Goal: Information Seeking & Learning: Learn about a topic

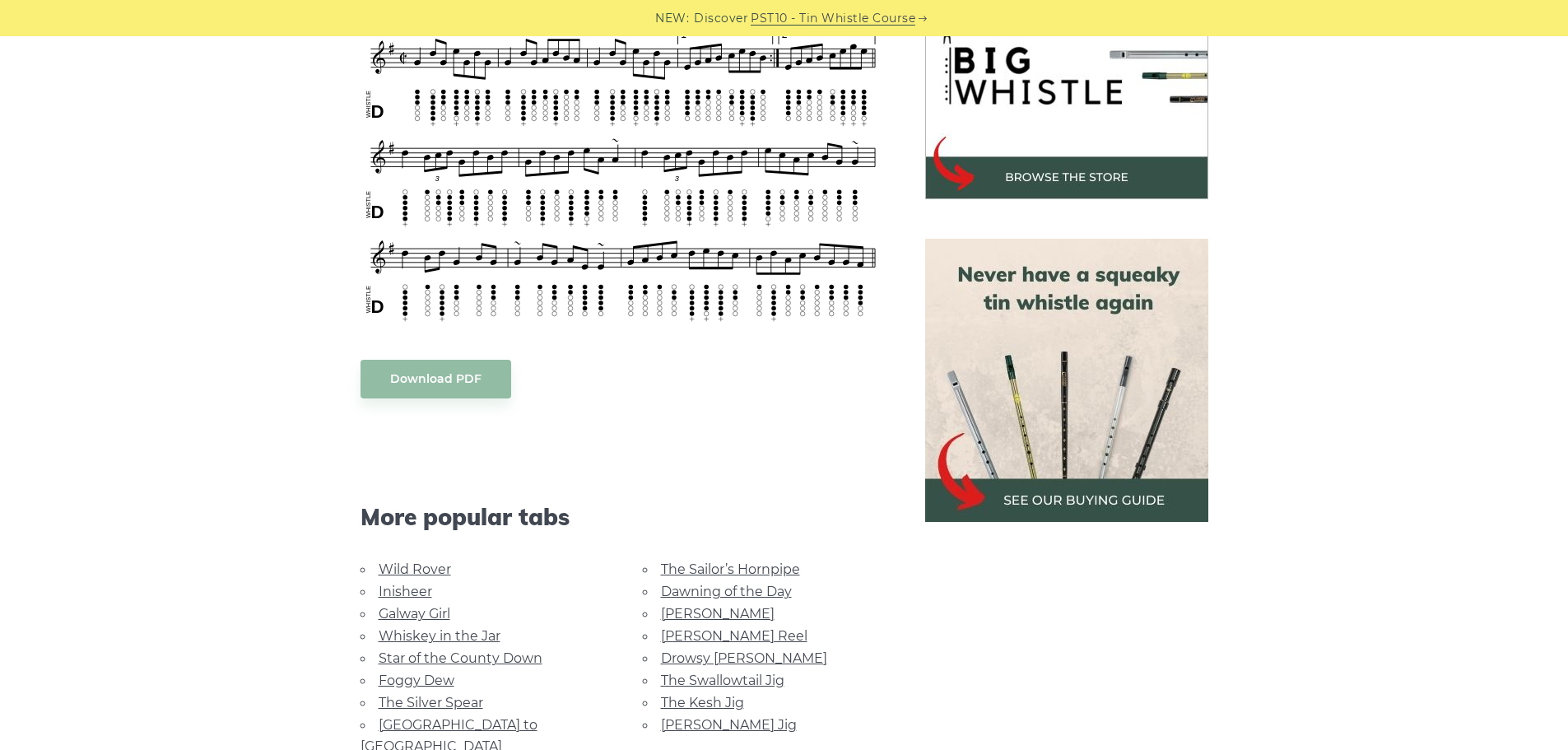
scroll to position [823, 0]
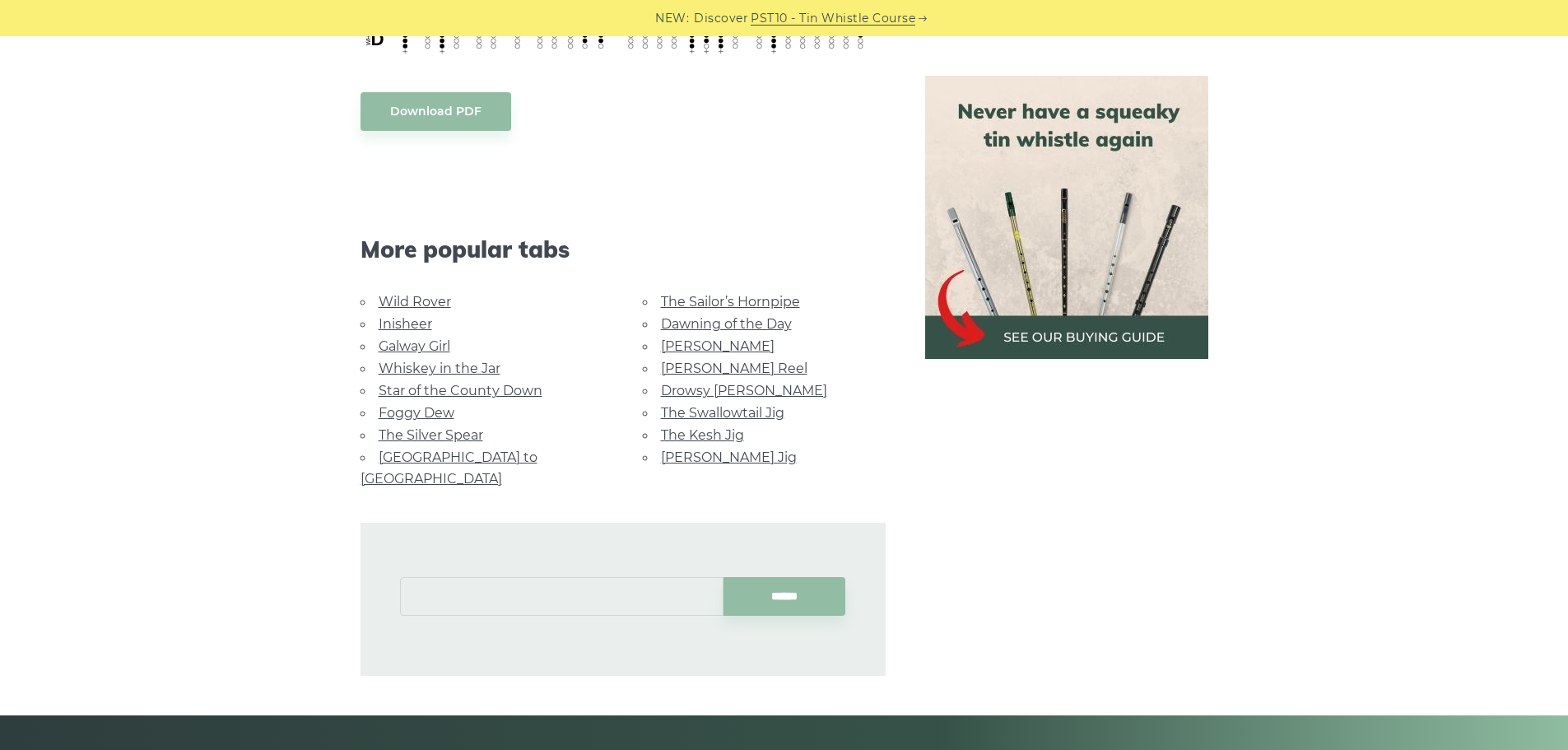
click at [538, 577] on input "text" at bounding box center [562, 596] width 324 height 39
click at [494, 620] on li "Dublin [PERSON_NAME]" at bounding box center [562, 613] width 302 height 19
type input "**********"
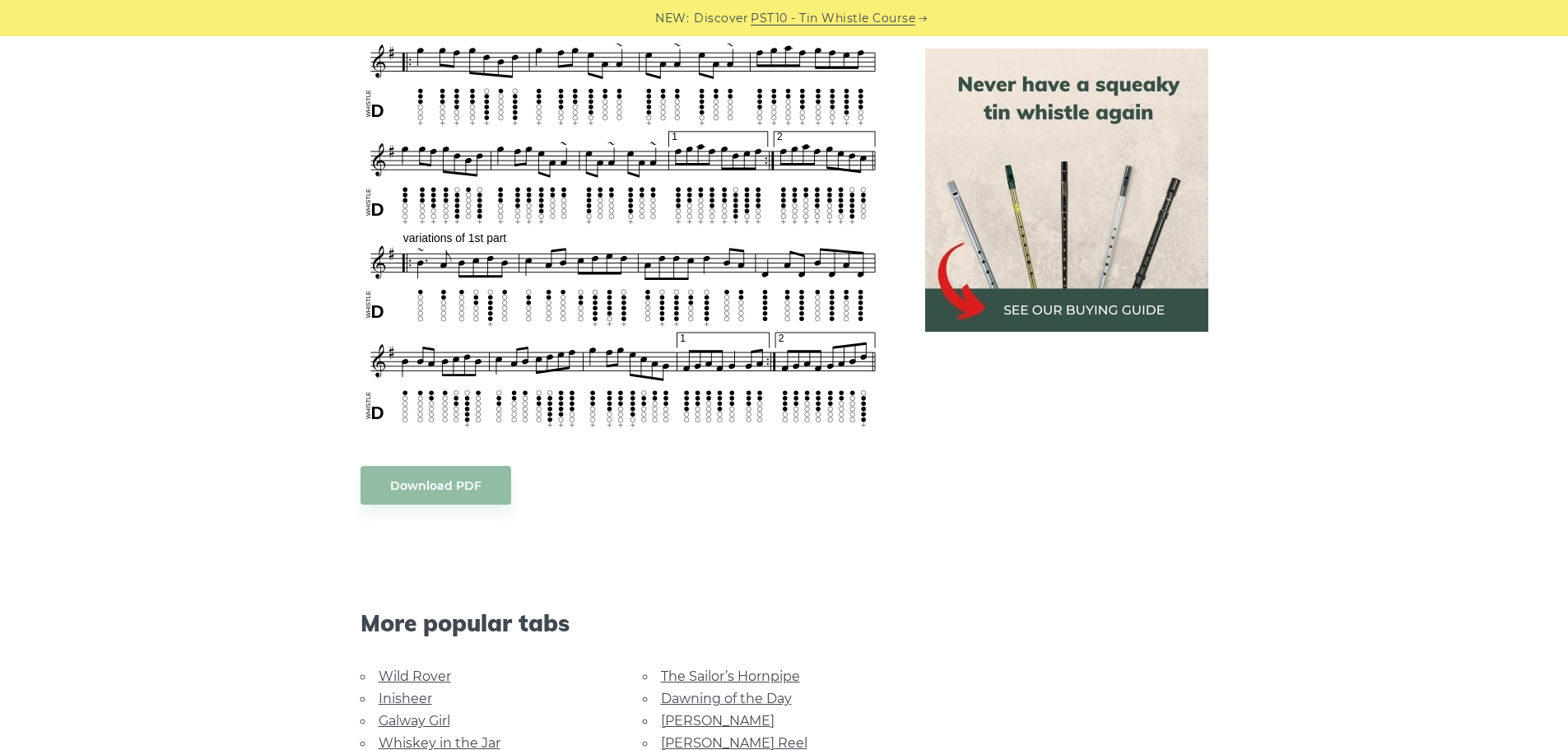
scroll to position [494, 0]
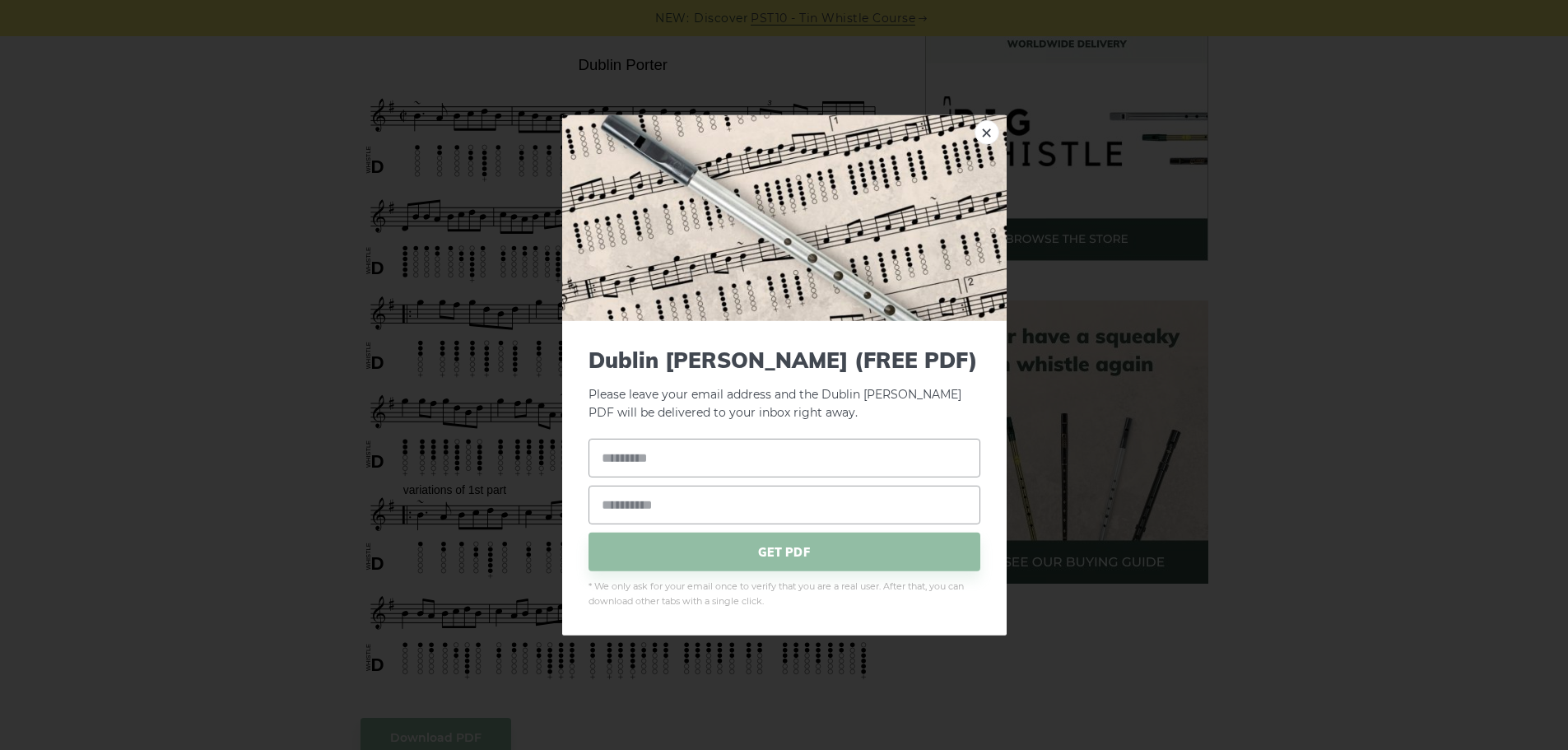
drag, startPoint x: 560, startPoint y: 58, endPoint x: 685, endPoint y: 64, distance: 125.1
click at [692, 65] on div "× Dublin Porter (FREE PDF) Please leave your email address and the Dublin Porte…" at bounding box center [784, 375] width 1568 height 750
click at [994, 128] on link "×" at bounding box center [987, 132] width 25 height 25
drag, startPoint x: 711, startPoint y: 65, endPoint x: 578, endPoint y: 68, distance: 133.0
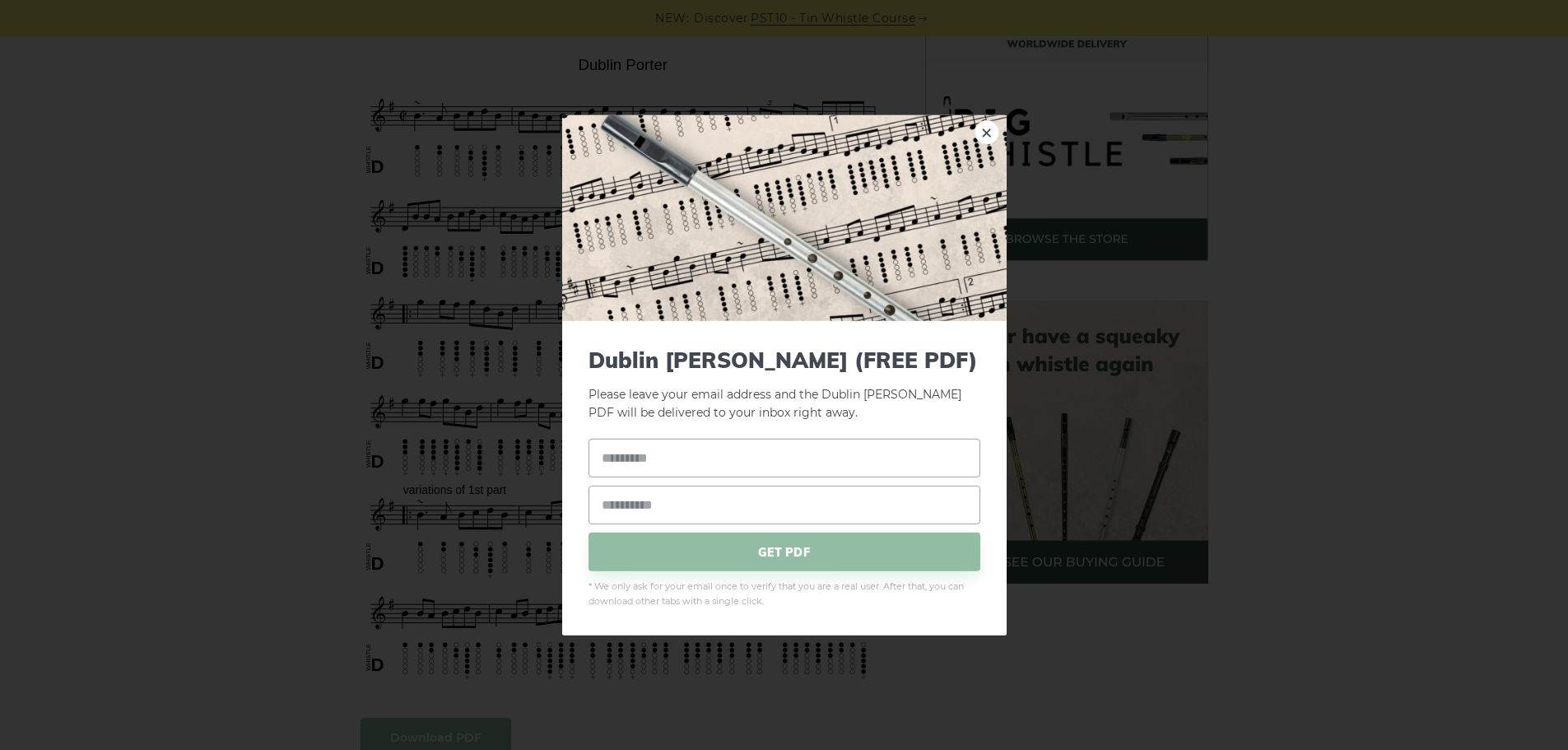
click at [585, 71] on div "× Dublin Porter (FREE PDF) Please leave your email address and the Dublin Porte…" at bounding box center [784, 375] width 1568 height 750
click at [985, 125] on link "×" at bounding box center [987, 132] width 25 height 25
drag, startPoint x: 692, startPoint y: 56, endPoint x: 538, endPoint y: 72, distance: 154.8
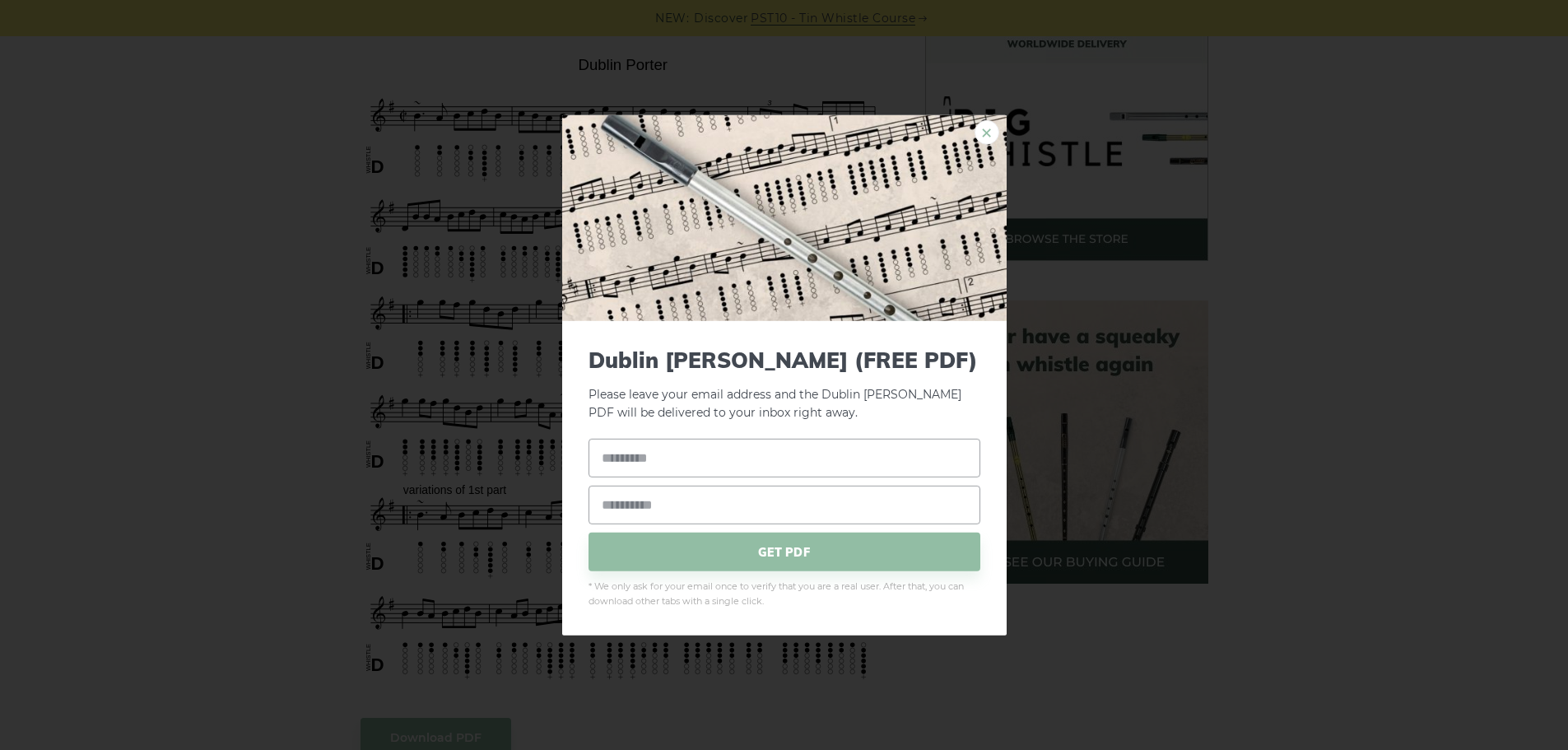
click at [983, 130] on link "×" at bounding box center [987, 132] width 25 height 25
